Goal: Information Seeking & Learning: Learn about a topic

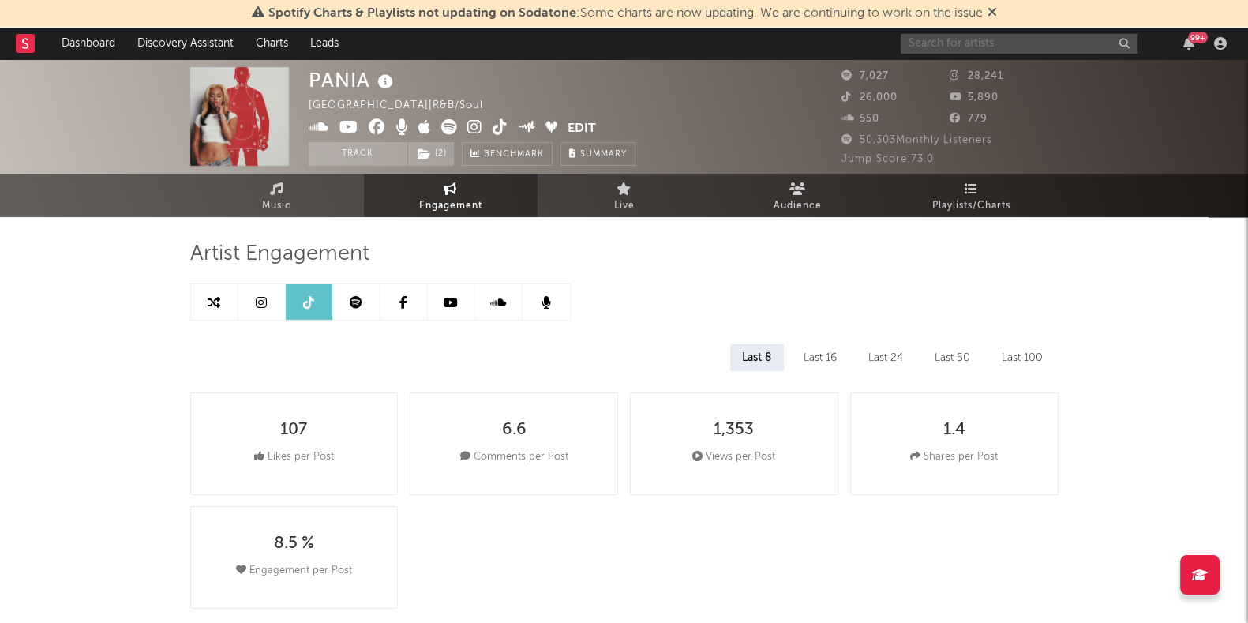
click at [980, 39] on input "text" at bounding box center [1019, 44] width 237 height 20
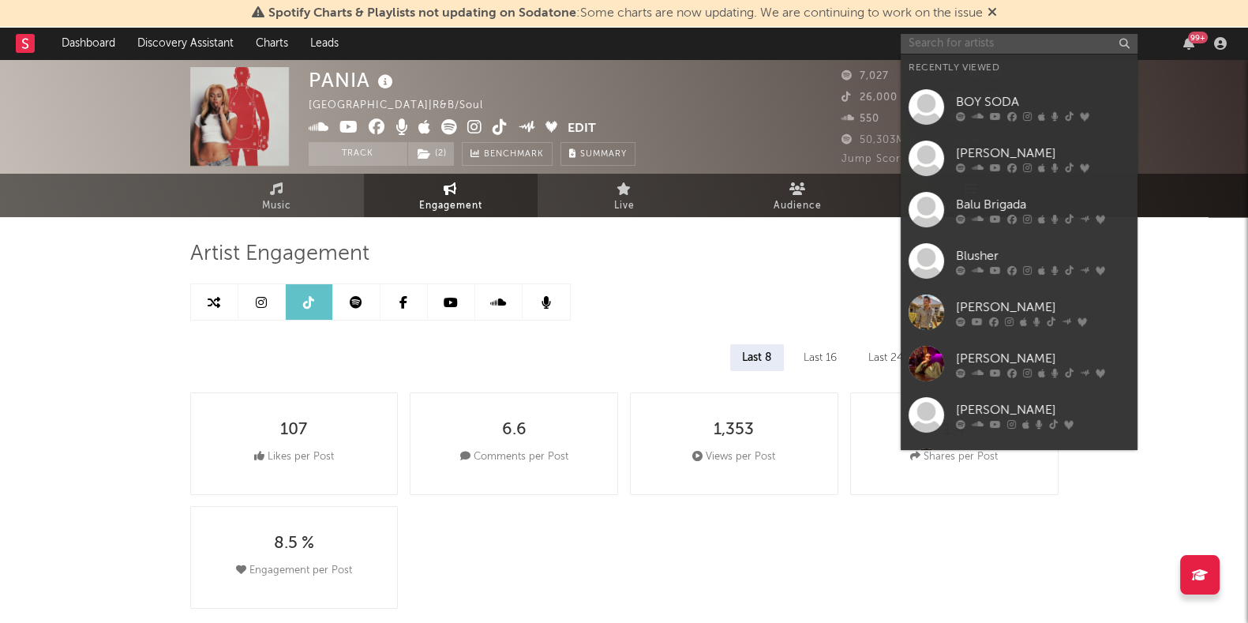
select select "6m"
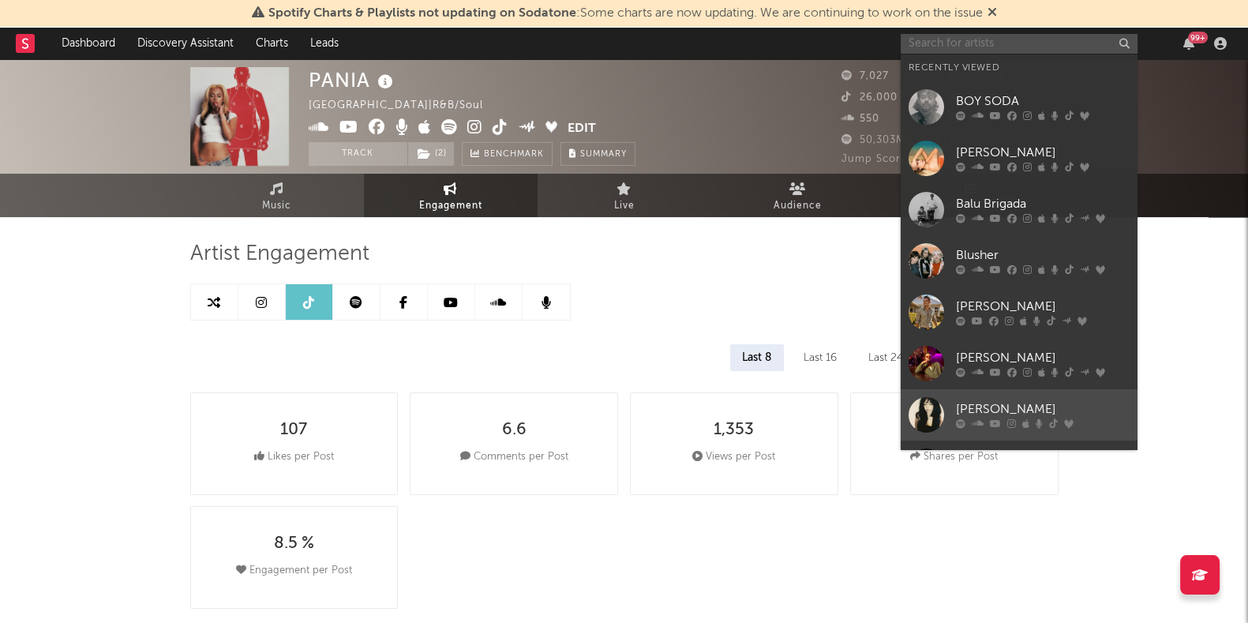
scroll to position [145, 0]
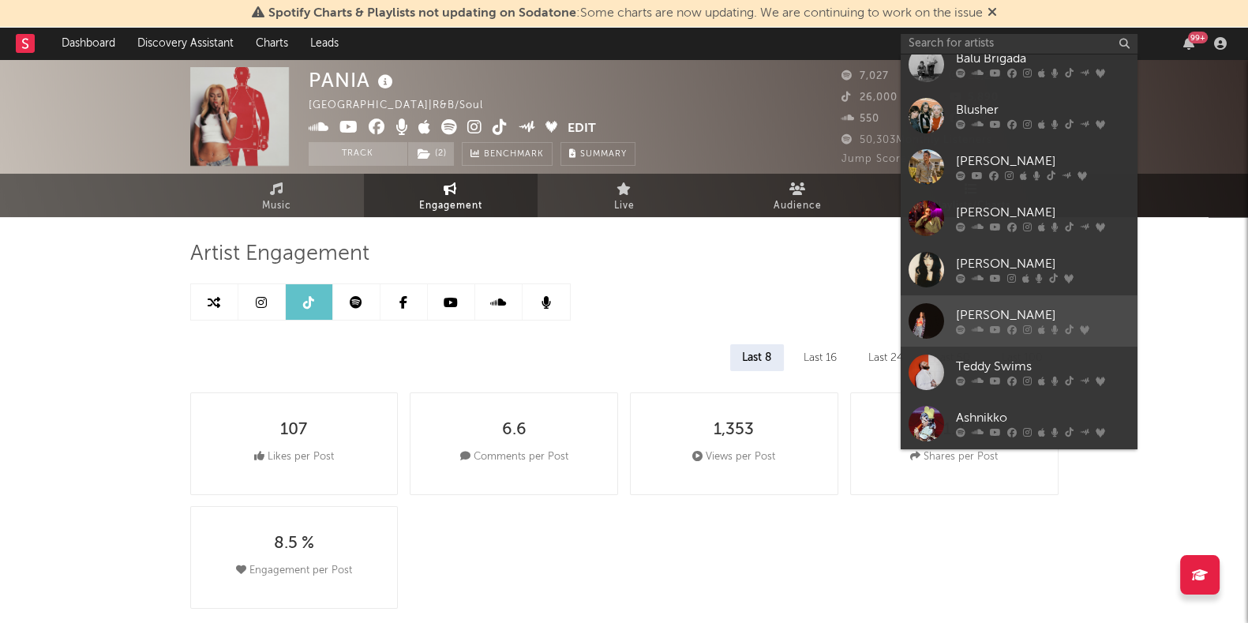
click at [995, 319] on div "Kita Alexander" at bounding box center [1043, 315] width 174 height 19
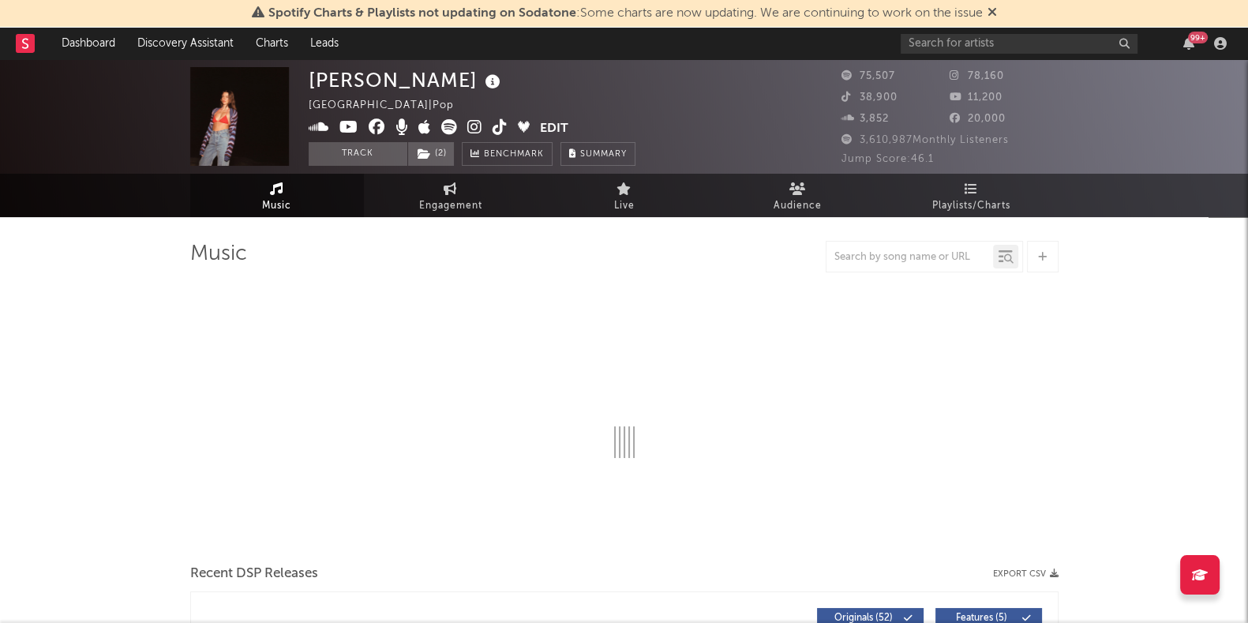
select select "6m"
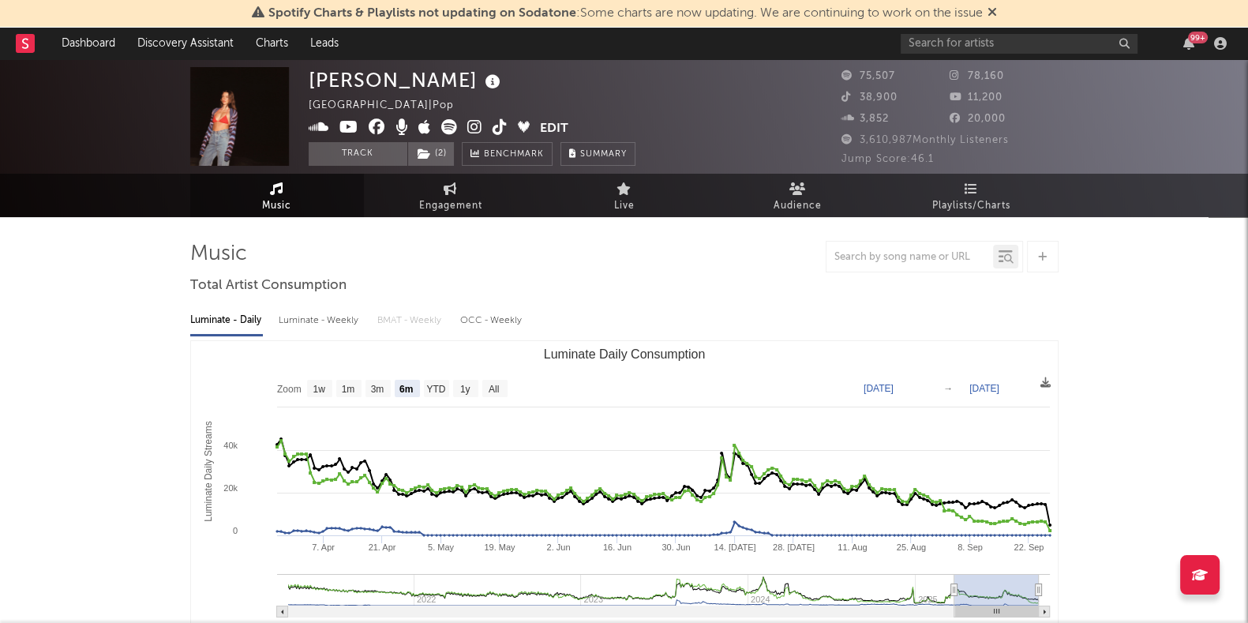
select select "6m"
click at [460, 204] on span "Engagement" at bounding box center [450, 206] width 63 height 19
select select "1w"
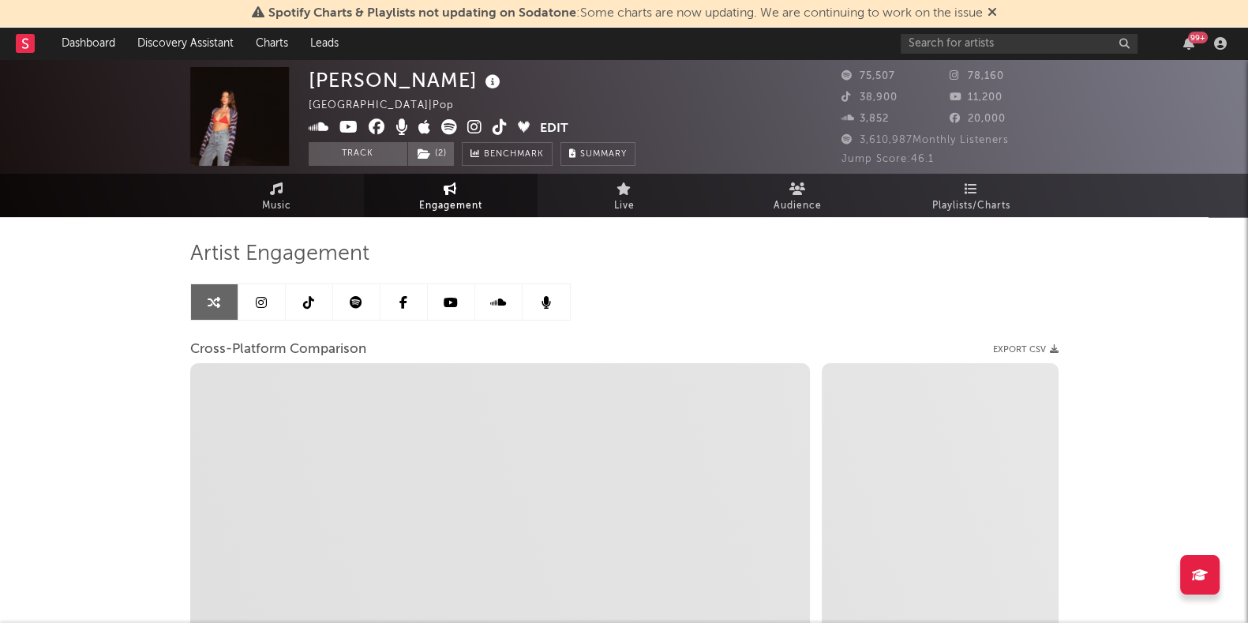
click at [316, 306] on link at bounding box center [309, 302] width 47 height 36
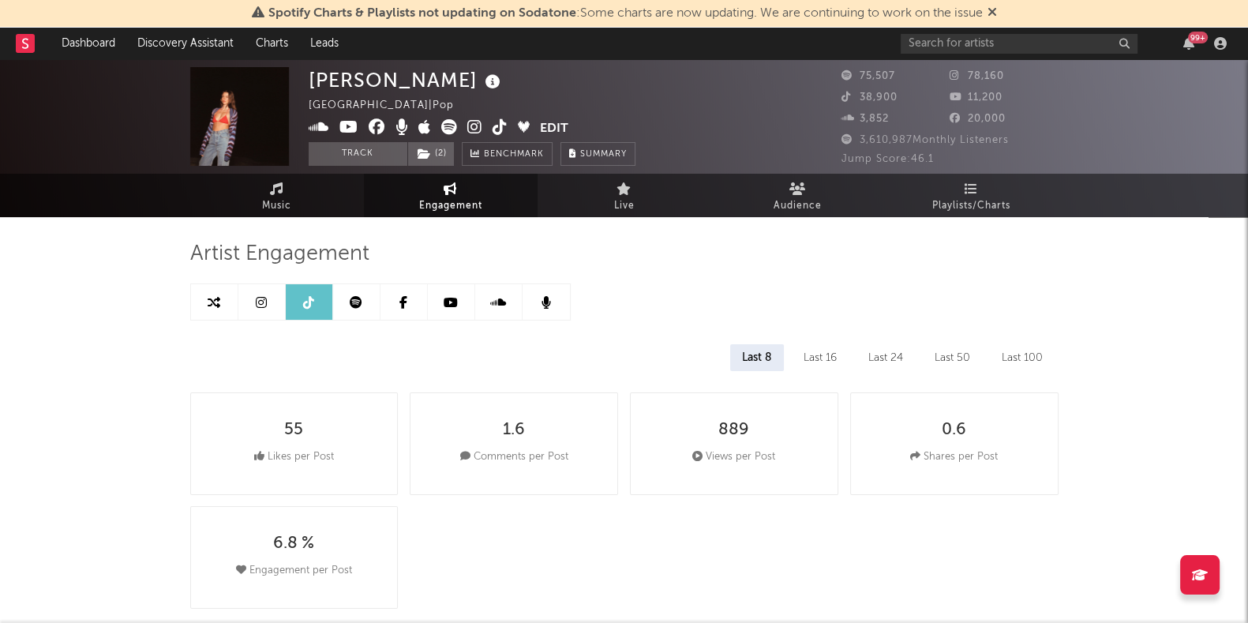
select select "6m"
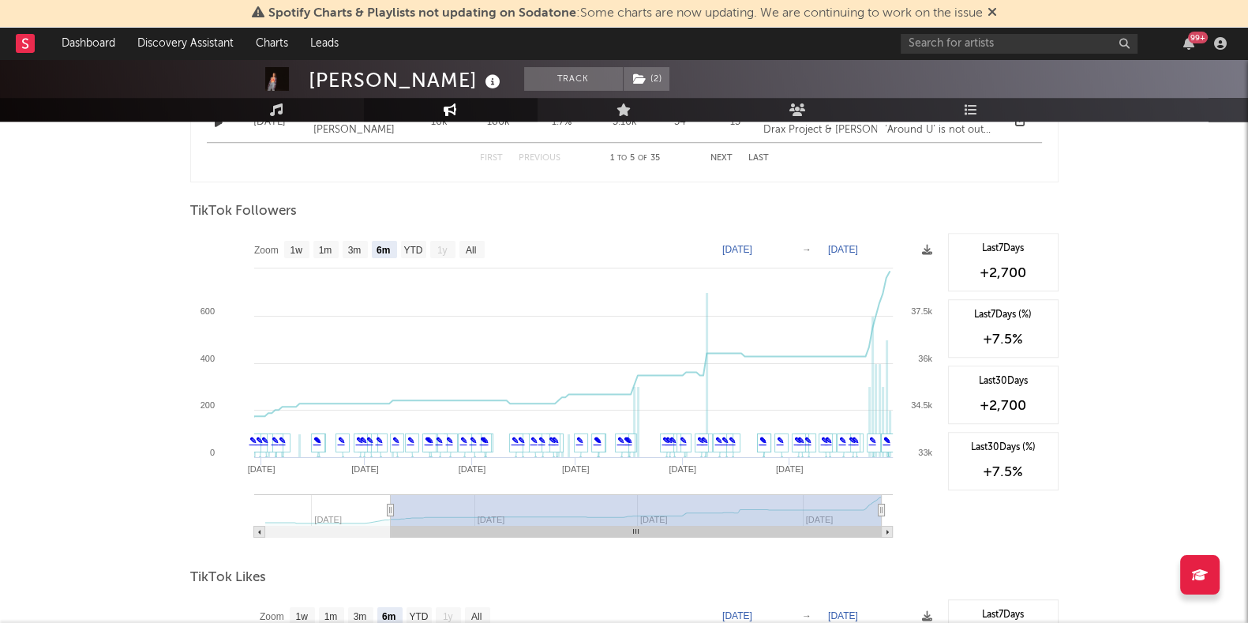
scroll to position [1448, 0]
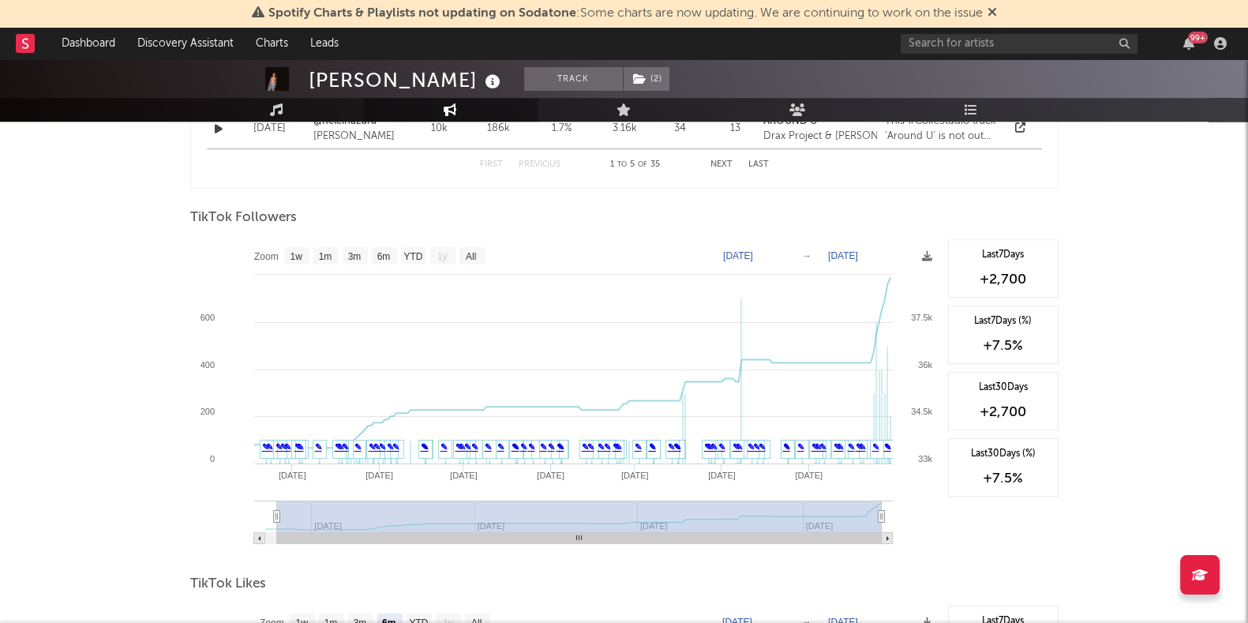
type input "2025-02-15"
select select "All"
drag, startPoint x: 393, startPoint y: 519, endPoint x: 242, endPoint y: 530, distance: 152.0
click at [242, 530] on icon "Created with Highcharts 10.3.3 Apr '25 May '25 Jun '25 Jul '25 Aug '25 Sep '25 …" at bounding box center [565, 397] width 750 height 316
drag, startPoint x: 261, startPoint y: 519, endPoint x: 201, endPoint y: 512, distance: 60.3
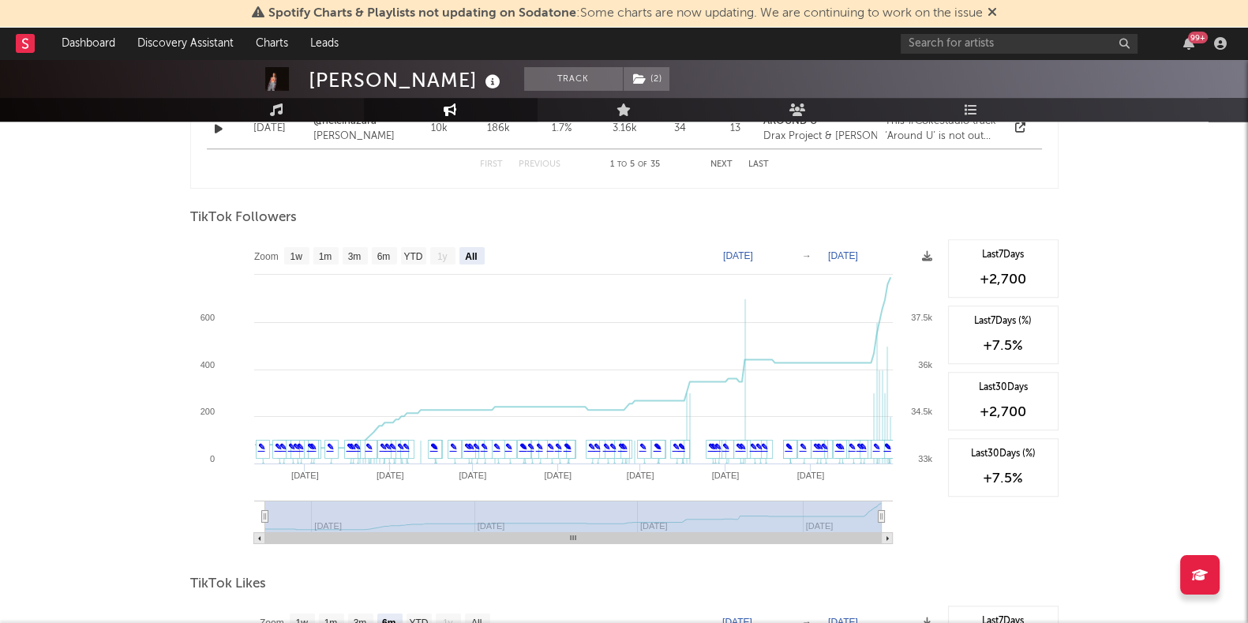
click at [201, 512] on icon "Created with Highcharts 10.3.3 Apr '25 May '25 Jun '25 Jul '25 Aug '25 Sep '25 …" at bounding box center [565, 397] width 750 height 316
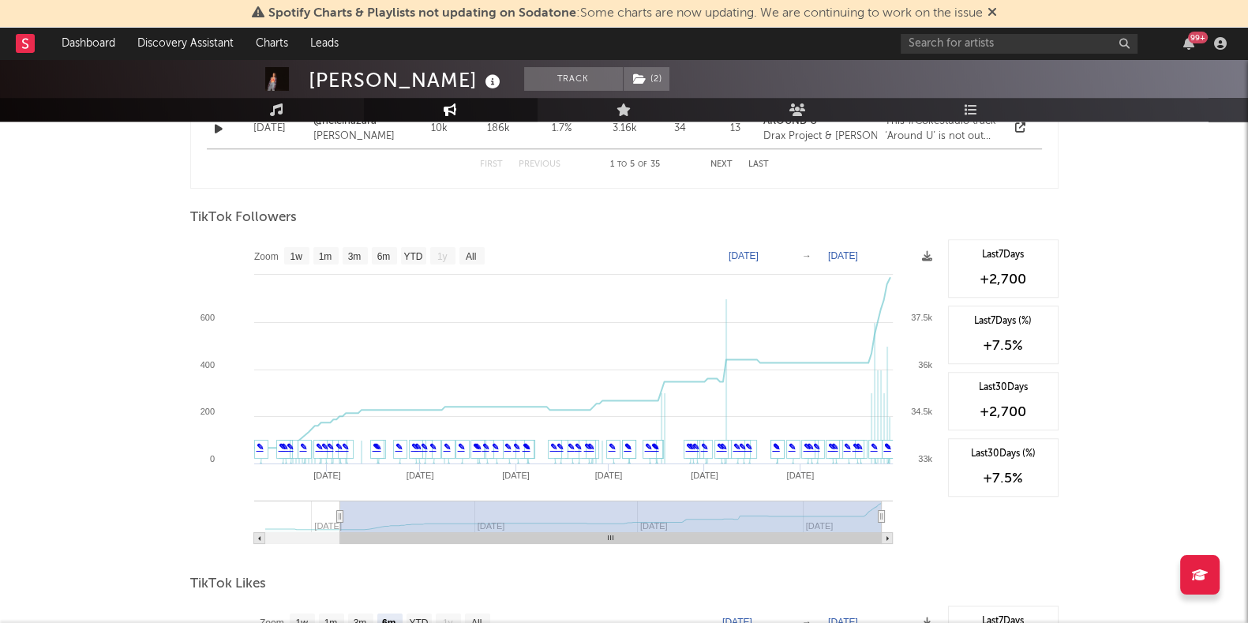
type input "2025-03-23"
select select "6m"
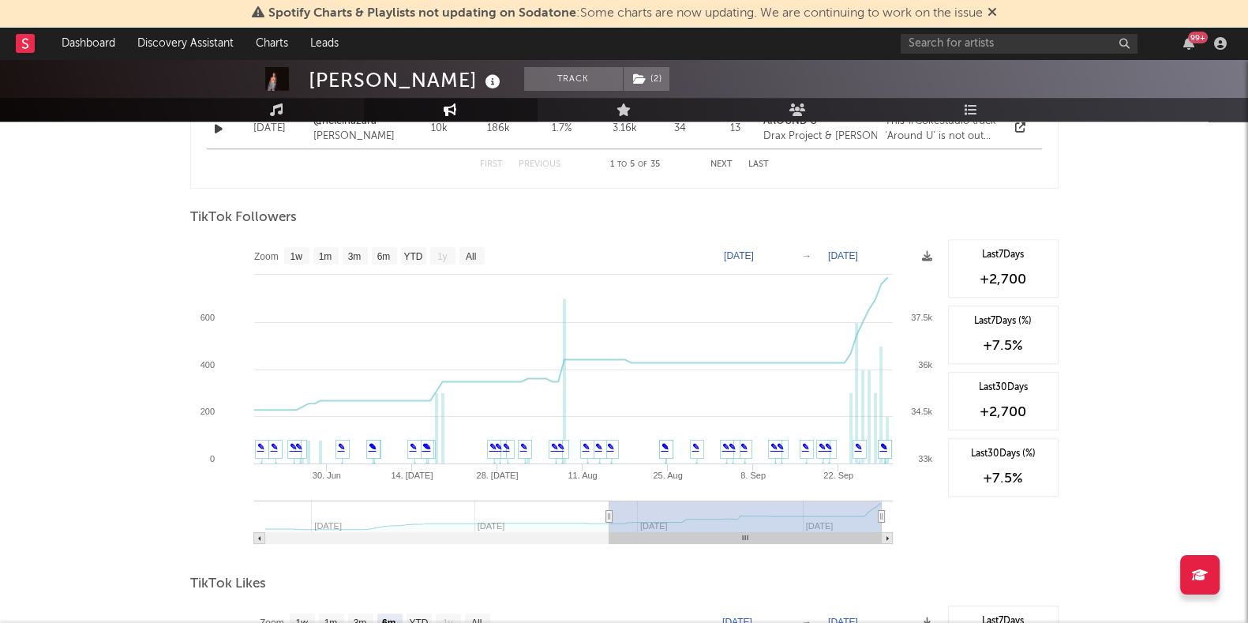
type input "2025-06-26"
select select "3m"
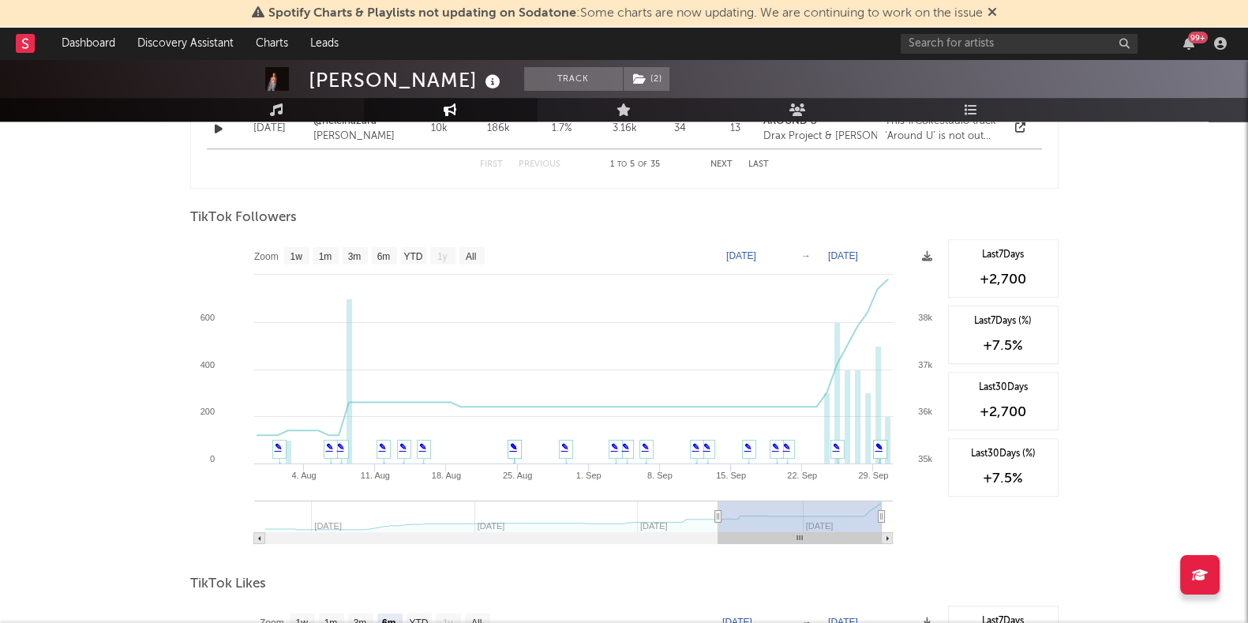
type input "2025-08-01"
drag, startPoint x: 262, startPoint y: 514, endPoint x: 721, endPoint y: 485, distance: 459.5
click at [721, 485] on icon "Created with Highcharts 10.3.3 11. Aug 25. Aug 8. Sep 22. Sep 4. Aug 18. Aug 1.…" at bounding box center [565, 397] width 750 height 316
